Goal: Task Accomplishment & Management: Manage account settings

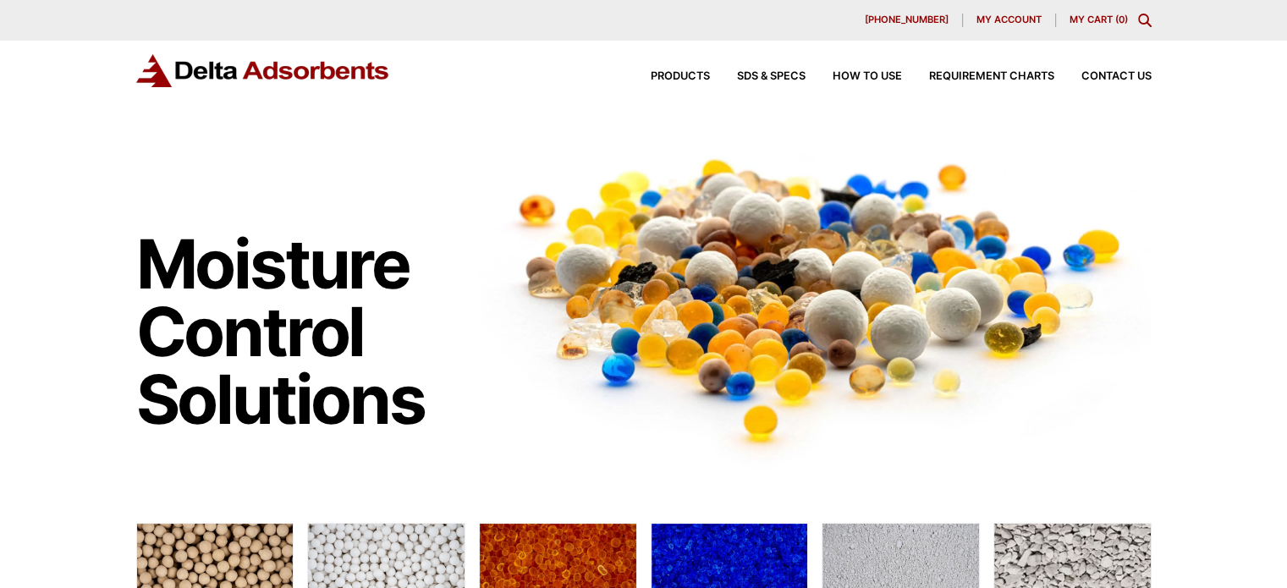
click at [994, 19] on span "My account" at bounding box center [1009, 19] width 65 height 9
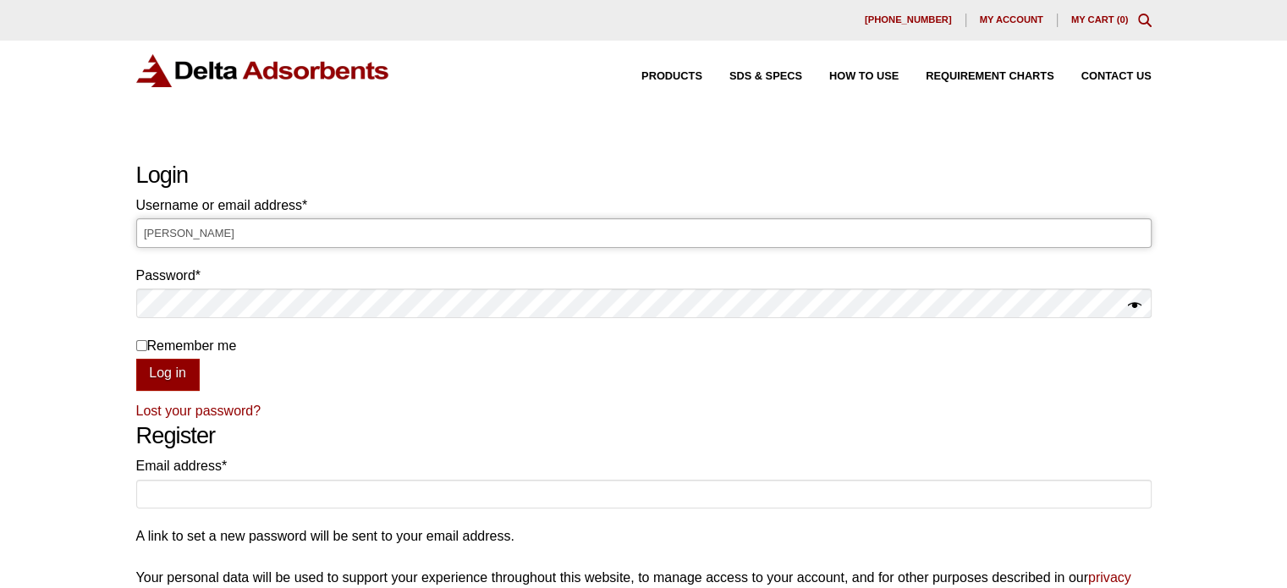
click at [730, 234] on input "Laura" at bounding box center [644, 232] width 1016 height 29
type input "L"
type input "Laura@deltaadsorbents.com"
click at [136, 359] on button "Log in" at bounding box center [167, 375] width 63 height 32
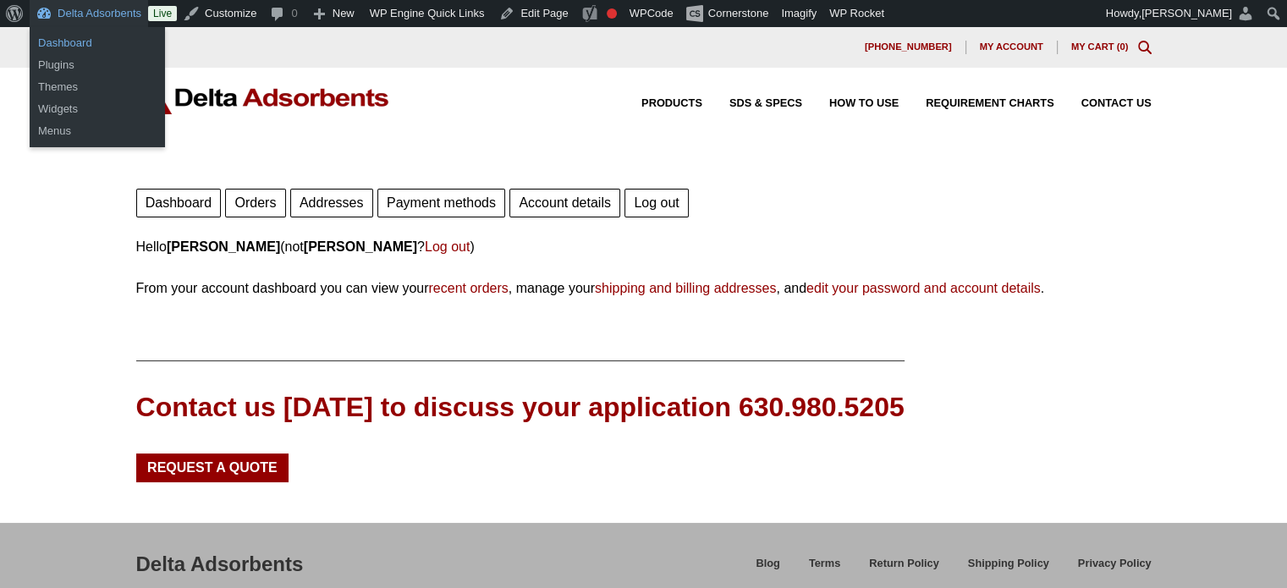
click at [63, 43] on link "Dashboard" at bounding box center [97, 43] width 135 height 22
